Goal: Information Seeking & Learning: Find specific fact

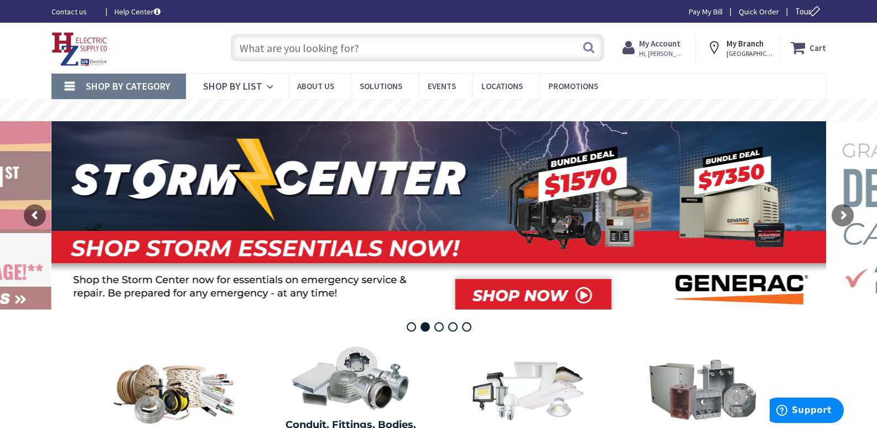
click at [272, 50] on input "text" at bounding box center [417, 48] width 373 height 28
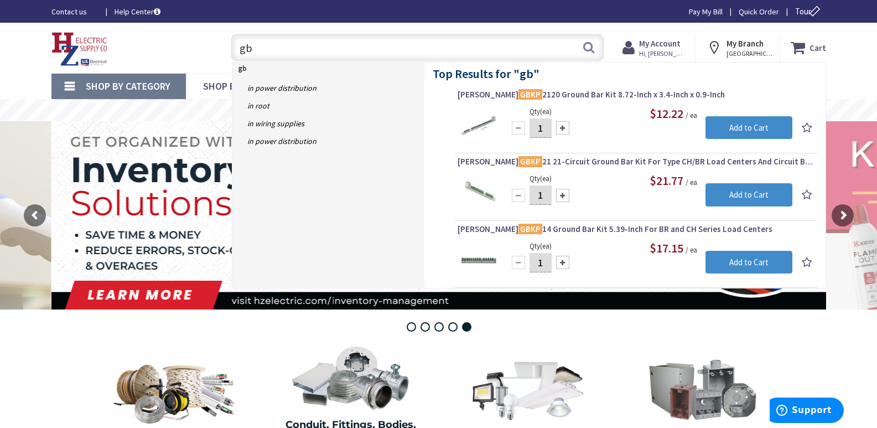
type input "g"
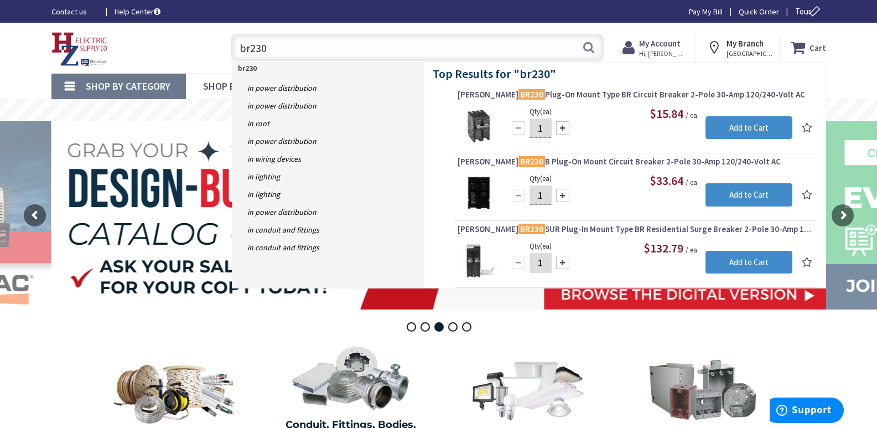
drag, startPoint x: 275, startPoint y: 44, endPoint x: 190, endPoint y: 58, distance: 86.3
click at [192, 57] on div "Toggle Nav br230 br230 Search Cart My Cart Close You have no items in your shop…" at bounding box center [438, 47] width 791 height 37
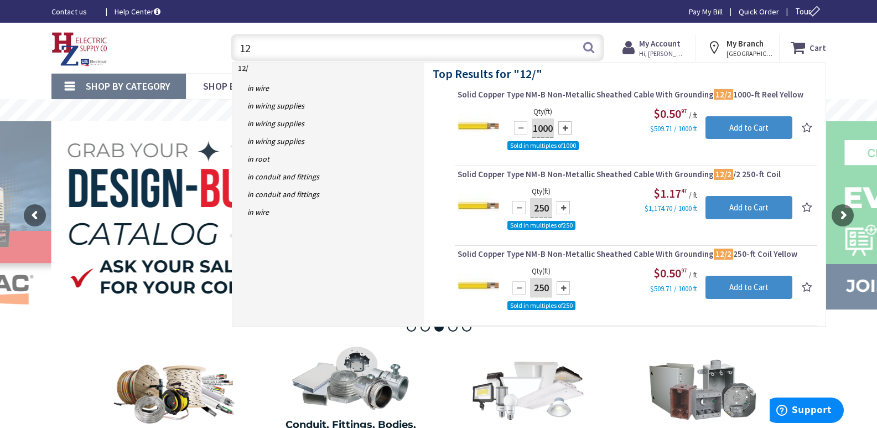
type input "1"
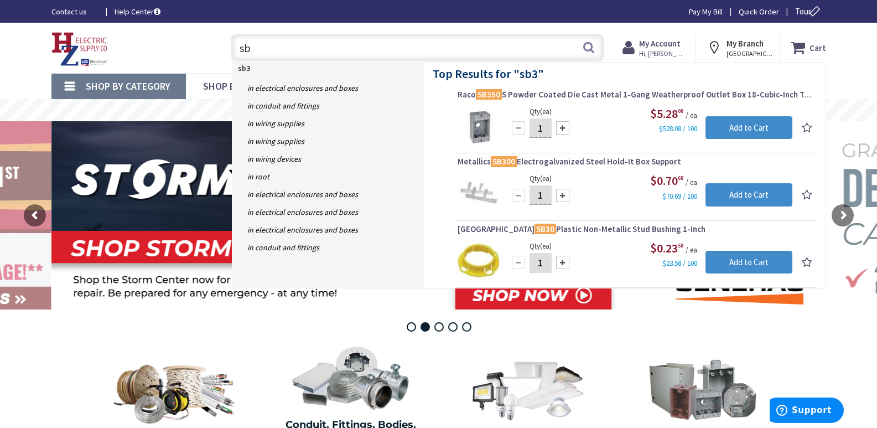
type input "s"
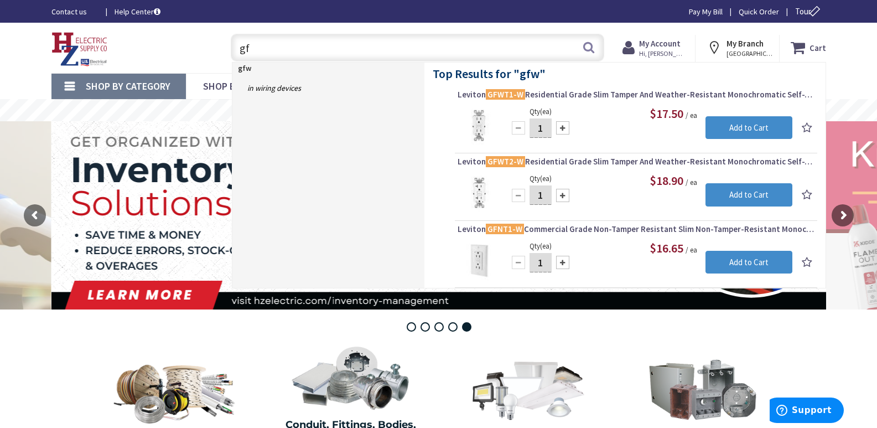
type input "g"
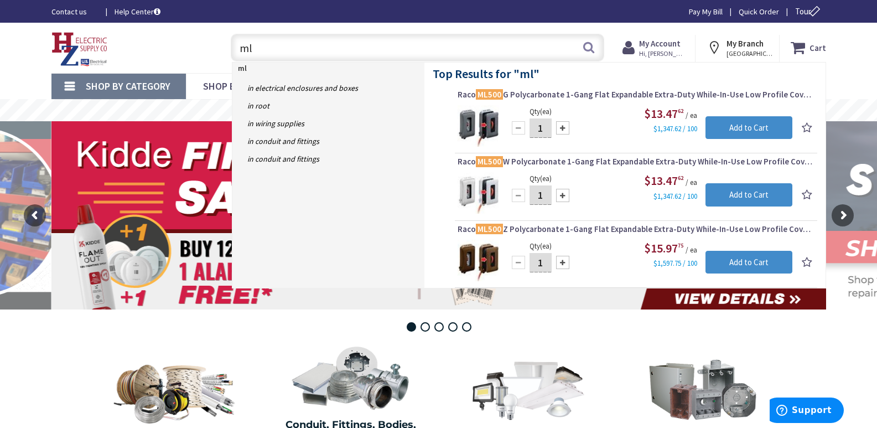
type input "m"
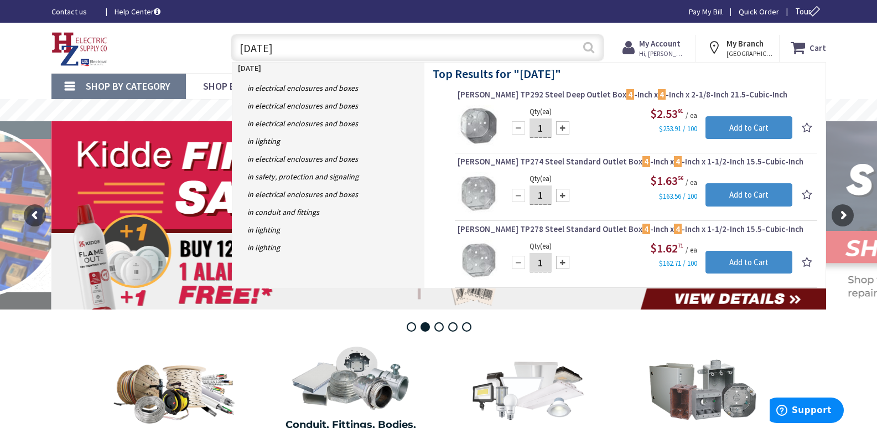
type input "[DATE]"
click at [590, 46] on button "Search" at bounding box center [588, 47] width 14 height 25
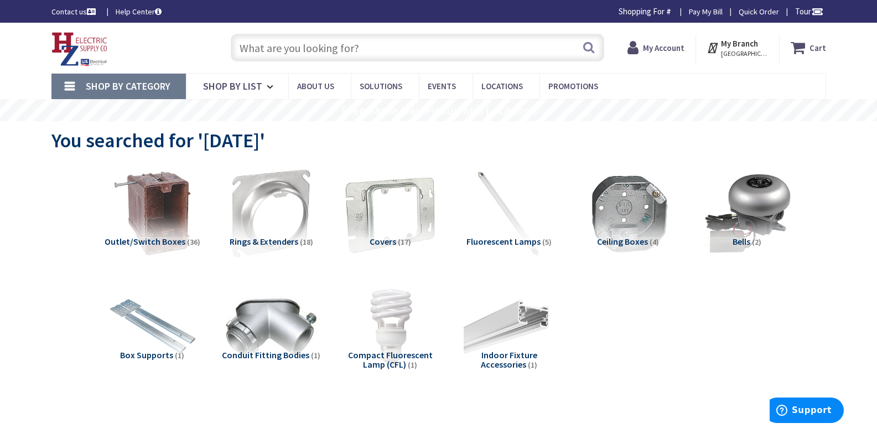
click at [381, 222] on img at bounding box center [390, 213] width 100 height 100
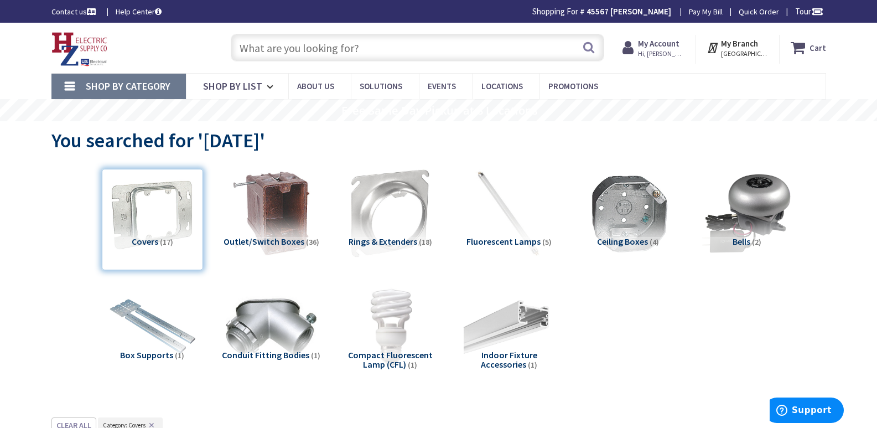
click at [263, 42] on input "text" at bounding box center [417, 48] width 373 height 28
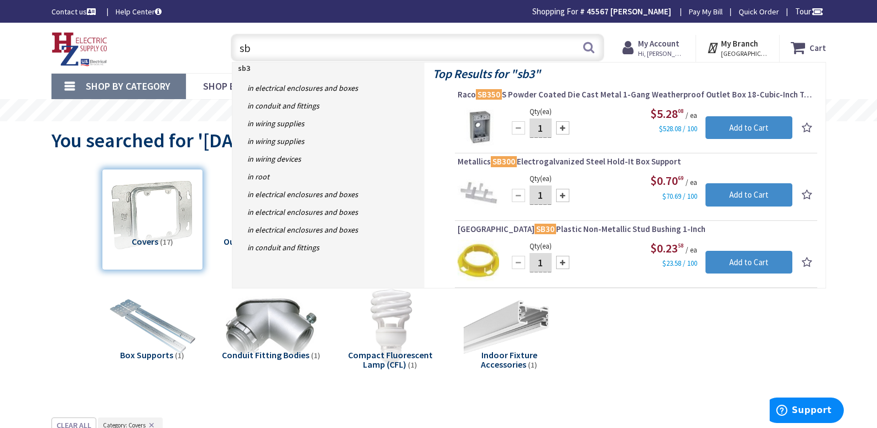
type input "s"
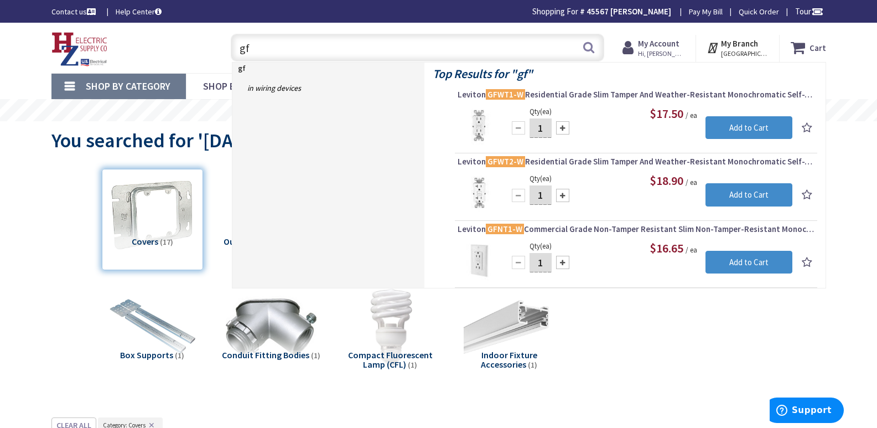
type input "g"
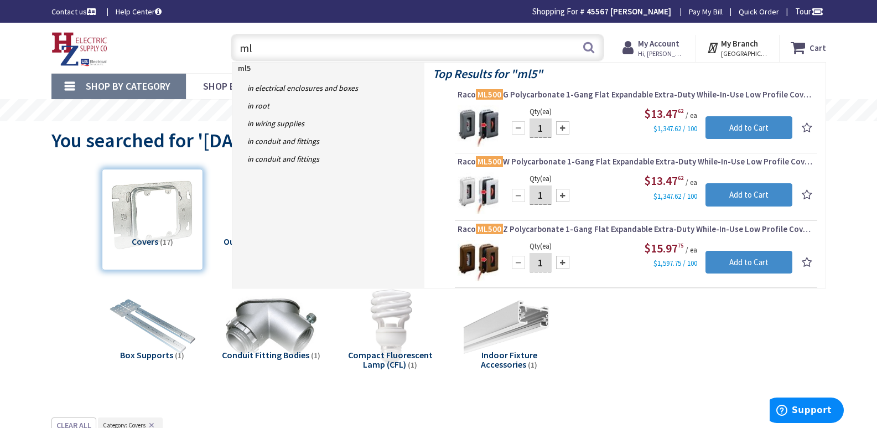
type input "m"
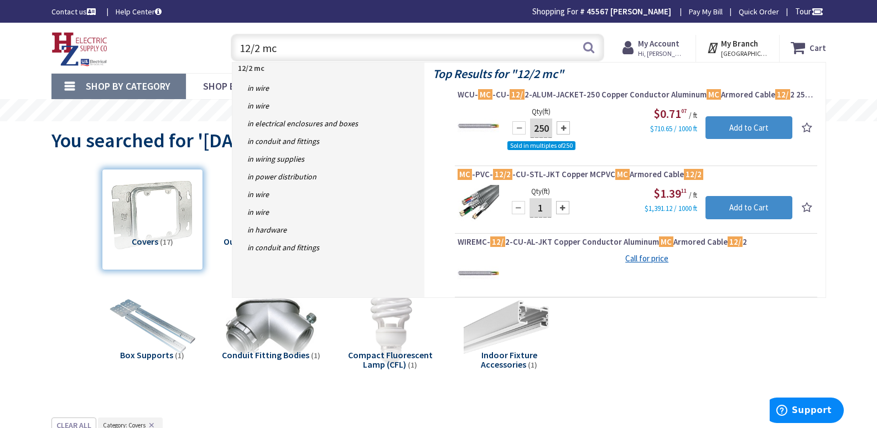
drag, startPoint x: 291, startPoint y: 53, endPoint x: 186, endPoint y: 50, distance: 105.1
click at [186, 50] on div "Toggle Nav 12/2 mc 12/2 mc Search Cart My Cart Close You have no items in your …" at bounding box center [438, 47] width 791 height 37
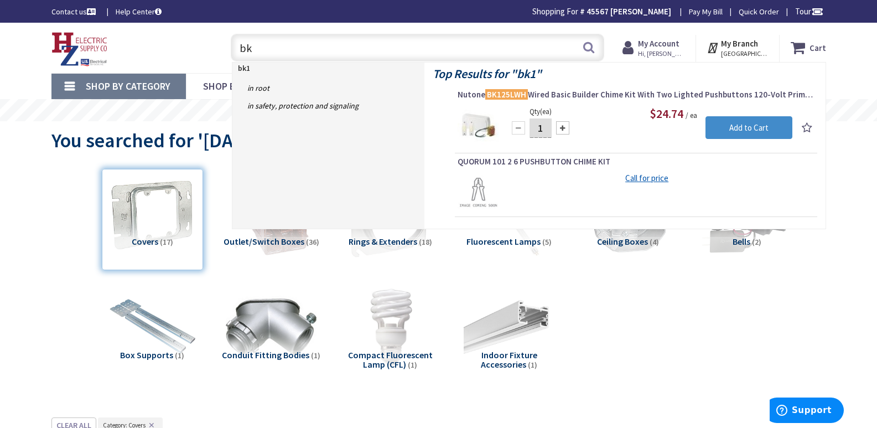
type input "b"
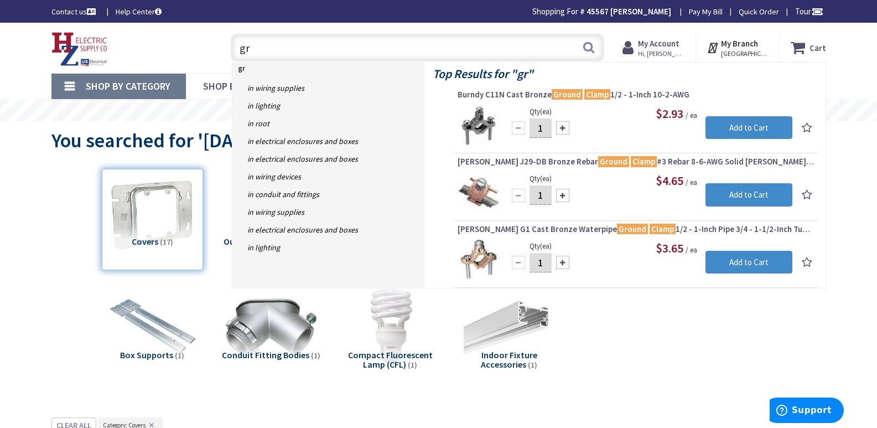
type input "g"
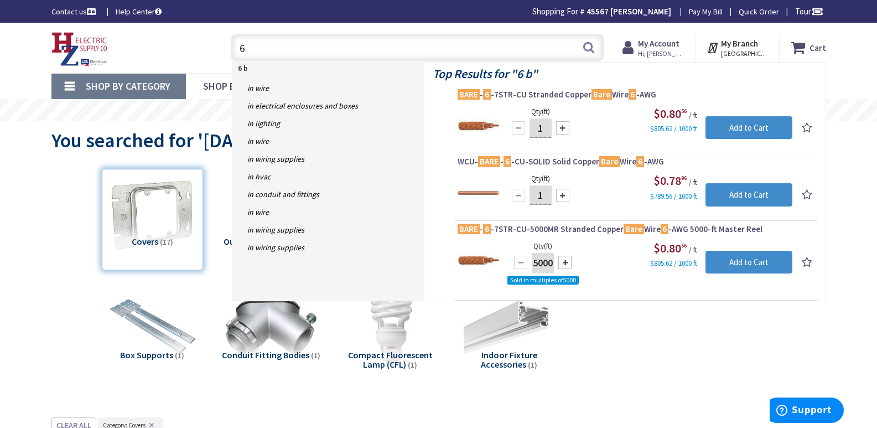
type input "6"
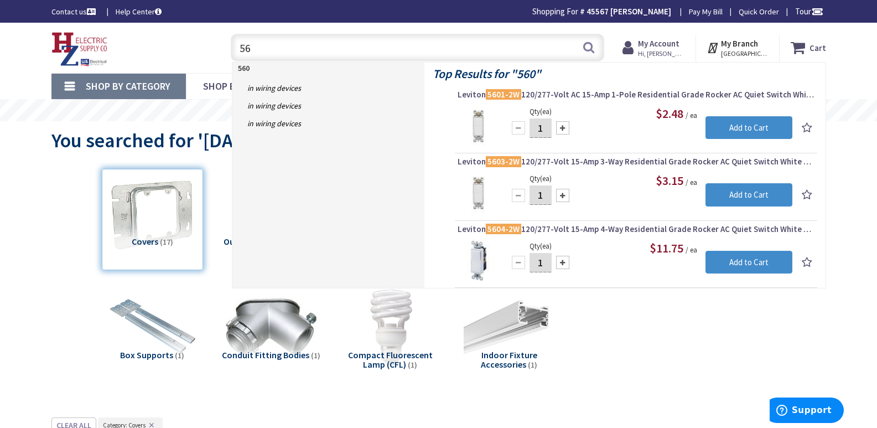
type input "5"
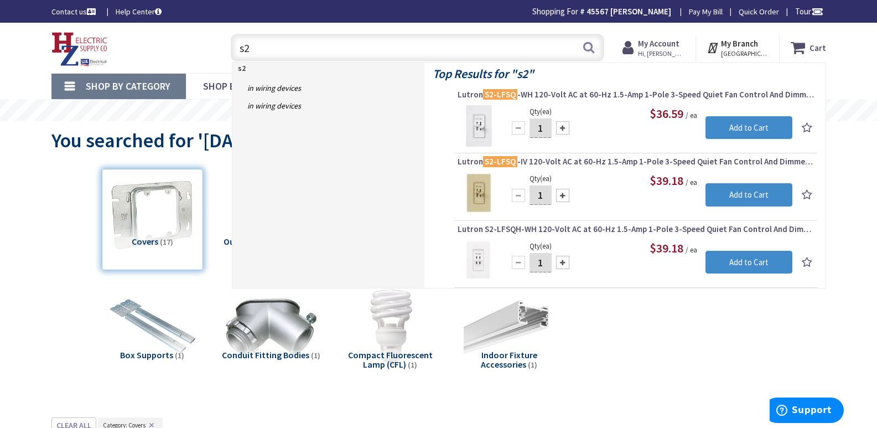
type input "s"
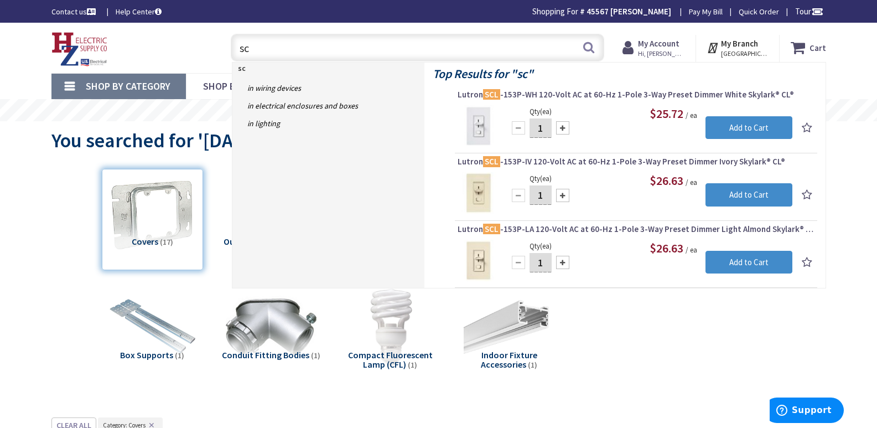
type input "s"
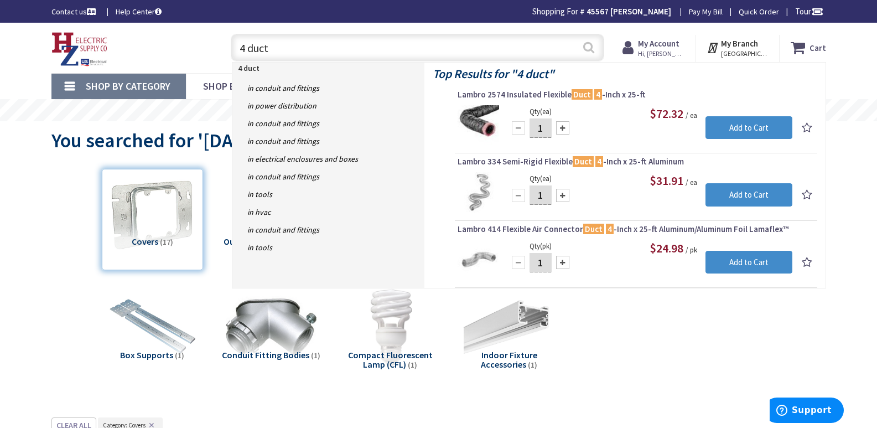
type input "4 duct"
click at [586, 45] on button "Search" at bounding box center [588, 47] width 14 height 25
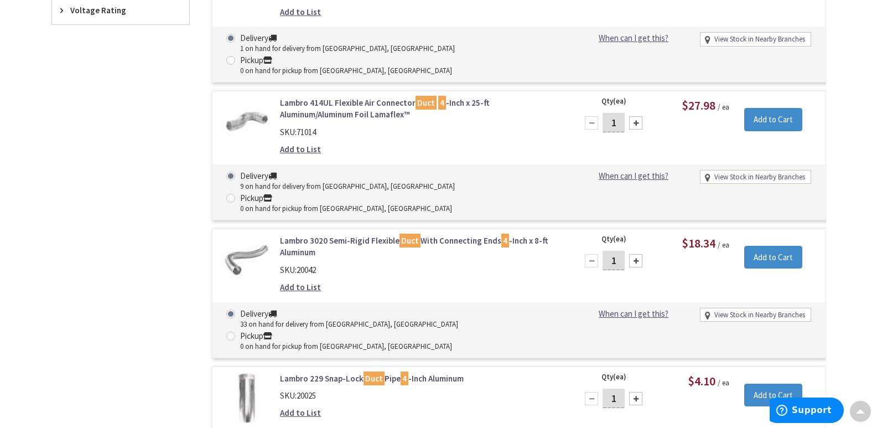
scroll to position [830, 0]
